Goal: Transaction & Acquisition: Obtain resource

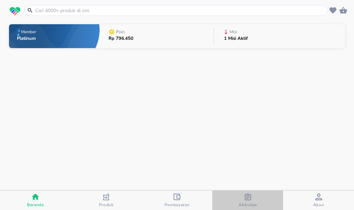
click at [245, 196] on icon "button" at bounding box center [248, 196] width 7 height 7
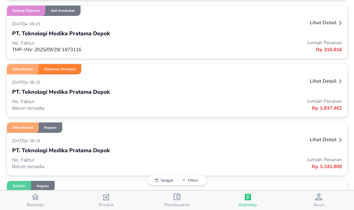
scroll to position [519, 0]
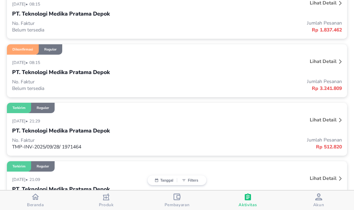
click at [311, 63] on p "Lihat detail" at bounding box center [323, 61] width 27 height 7
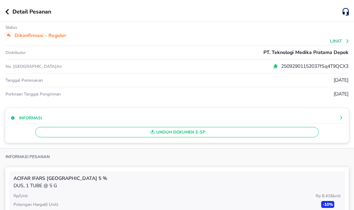
click at [240, 119] on div "Informasi" at bounding box center [136, 118] width 250 height 8
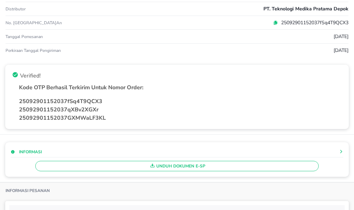
scroll to position [104, 0]
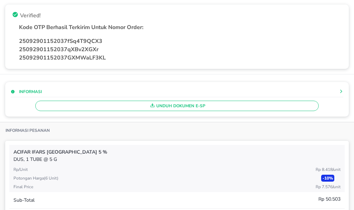
click at [209, 110] on span "Unduh Dokumen e-SP" at bounding box center [176, 105] width 277 height 9
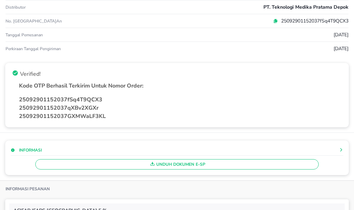
scroll to position [0, 0]
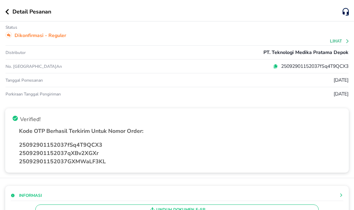
click at [6, 15] on div "Detail Pesanan" at bounding box center [174, 12] width 338 height 8
click at [6, 14] on icon "button" at bounding box center [7, 12] width 4 height 6
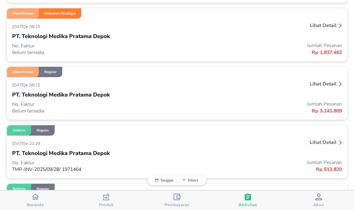
scroll to position [450, 0]
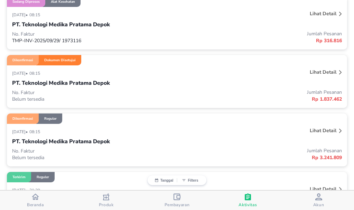
click at [318, 73] on p "Lihat detail" at bounding box center [323, 72] width 27 height 7
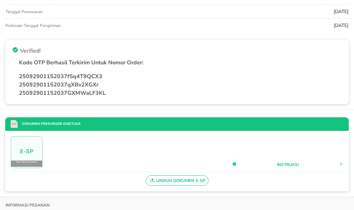
scroll to position [69, 0]
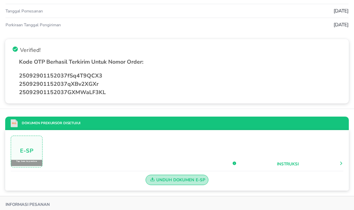
click at [175, 181] on span "Unduh Dokumen e-SP" at bounding box center [177, 179] width 57 height 9
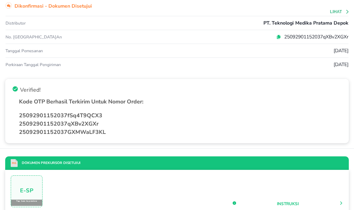
scroll to position [0, 0]
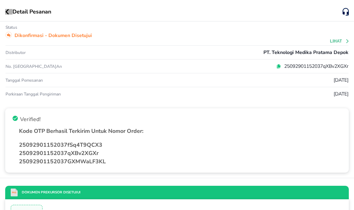
click at [9, 12] on button "button" at bounding box center [8, 12] width 7 height 6
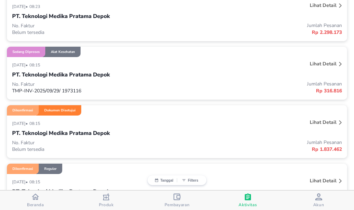
scroll to position [381, 0]
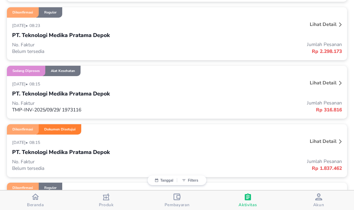
click at [323, 84] on p "Lihat detail" at bounding box center [323, 83] width 27 height 7
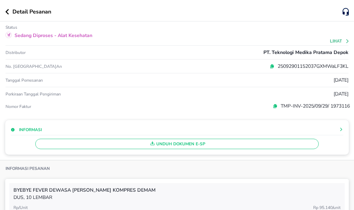
click at [220, 145] on span "Unduh Dokumen e-SP" at bounding box center [176, 143] width 277 height 9
click at [6, 12] on icon "button" at bounding box center [7, 12] width 3 height 6
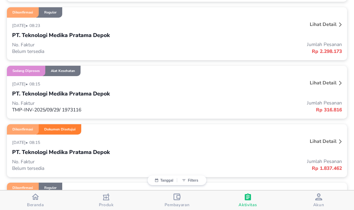
click at [321, 25] on p "Lihat detail" at bounding box center [323, 24] width 27 height 7
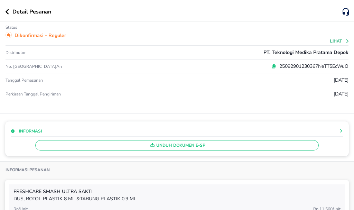
click at [241, 118] on div "Detail Pesanan Status Dikonfirmasi - Reguler Lihat Distributor PT. Teknologi Me…" at bounding box center [177, 105] width 354 height 210
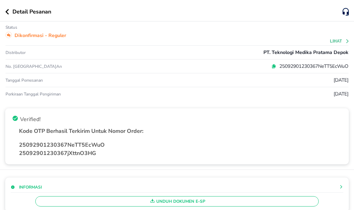
click at [237, 200] on span "Unduh Dokumen e-SP" at bounding box center [176, 201] width 277 height 9
click at [9, 14] on button "button" at bounding box center [8, 12] width 7 height 6
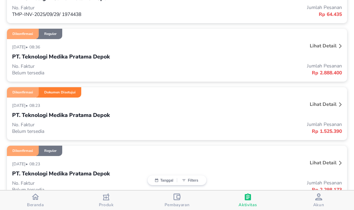
click at [319, 101] on p "Lihat detail" at bounding box center [323, 104] width 27 height 7
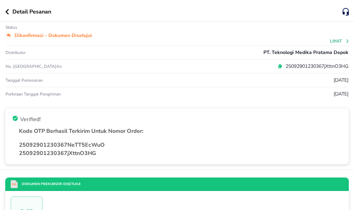
scroll to position [69, 0]
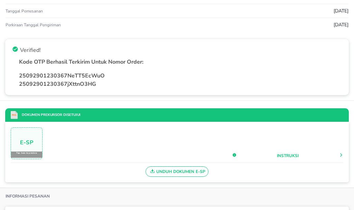
click at [190, 173] on span "Unduh Dokumen e-SP" at bounding box center [177, 171] width 57 height 9
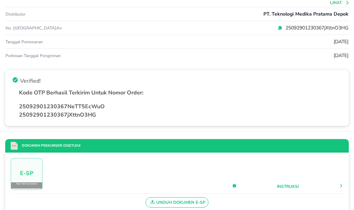
scroll to position [0, 0]
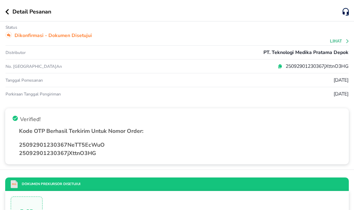
drag, startPoint x: 10, startPoint y: 12, endPoint x: 27, endPoint y: 26, distance: 22.2
click at [10, 12] on button "button" at bounding box center [8, 12] width 7 height 6
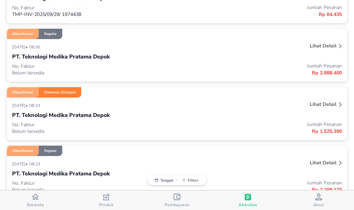
click at [317, 44] on p "Lihat detail" at bounding box center [323, 46] width 27 height 7
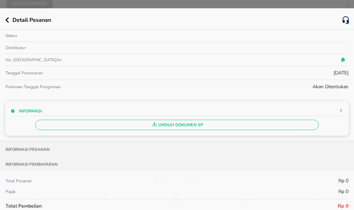
scroll to position [172, 0]
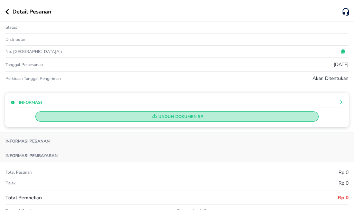
click at [268, 119] on span "Unduh Dokumen SP" at bounding box center [176, 116] width 277 height 9
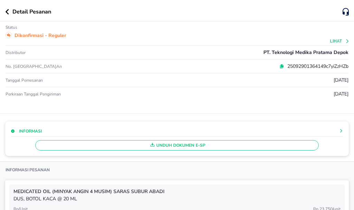
scroll to position [242, 0]
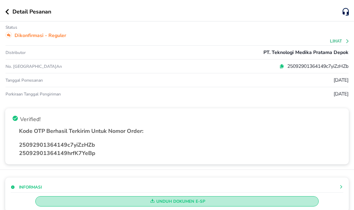
click at [217, 201] on span "Unduh Dokumen e-SP" at bounding box center [176, 201] width 277 height 9
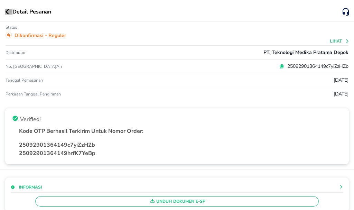
drag, startPoint x: 7, startPoint y: 12, endPoint x: 148, endPoint y: 90, distance: 161.4
click at [7, 12] on icon "button" at bounding box center [7, 12] width 3 height 6
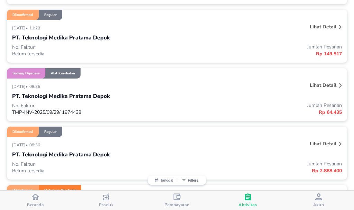
scroll to position [138, 0]
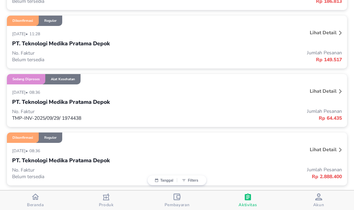
click at [319, 91] on p "Lihat detail" at bounding box center [323, 91] width 27 height 7
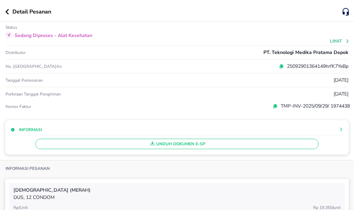
click at [241, 141] on span "Unduh Dokumen e-SP" at bounding box center [176, 143] width 277 height 9
click at [7, 9] on icon "button" at bounding box center [7, 12] width 4 height 6
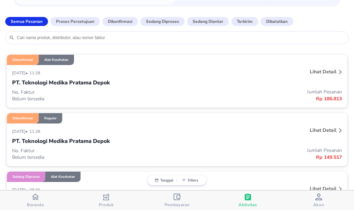
scroll to position [35, 0]
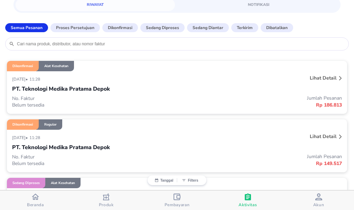
click at [321, 135] on p "Lihat detail" at bounding box center [323, 136] width 27 height 7
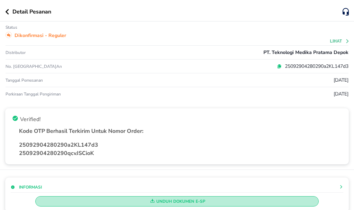
click at [213, 199] on span "Unduh Dokumen e-SP" at bounding box center [176, 201] width 277 height 9
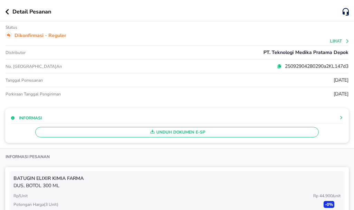
click at [5, 13] on div "Detail Pesanan" at bounding box center [177, 10] width 354 height 21
click at [7, 12] on icon "button" at bounding box center [7, 12] width 3 height 6
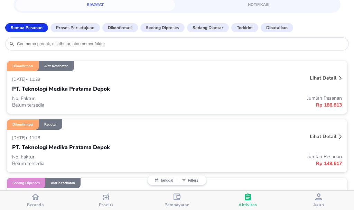
click at [319, 77] on p "Lihat detail" at bounding box center [323, 78] width 27 height 7
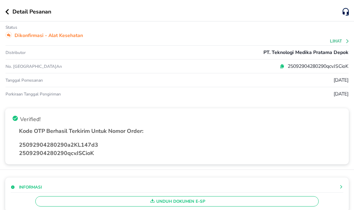
click at [228, 201] on span "Unduh Dokumen e-SP" at bounding box center [176, 201] width 277 height 9
